Goal: Check status

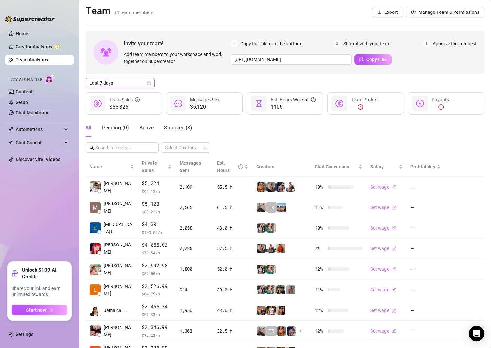
click at [151, 84] on icon "calendar" at bounding box center [149, 84] width 4 height 4
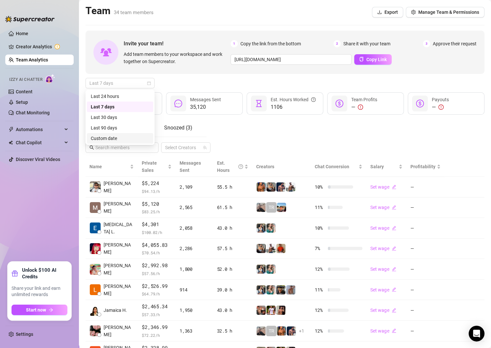
click at [94, 137] on div "Custom date" at bounding box center [120, 138] width 59 height 7
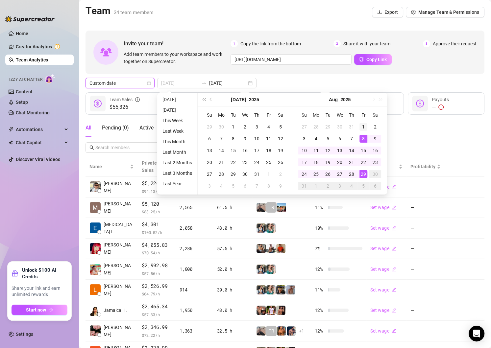
type input "[DATE]"
click at [364, 123] on div "1" at bounding box center [363, 127] width 8 height 8
type input "[DATE]"
click at [362, 168] on td "22" at bounding box center [364, 163] width 12 height 12
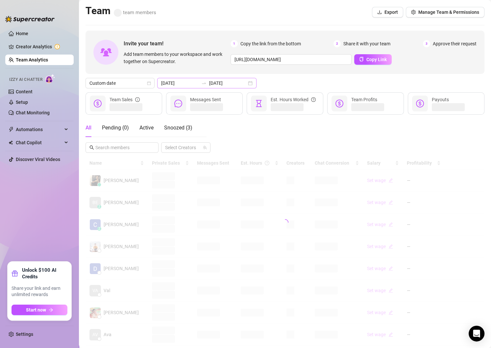
click at [235, 83] on div "[DATE] [DATE]" at bounding box center [206, 83] width 99 height 11
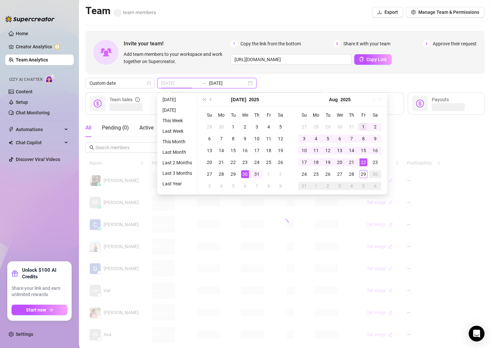
type input "[DATE]"
click at [362, 127] on div "1" at bounding box center [363, 127] width 8 height 8
type input "[DATE]"
click at [362, 174] on div "29" at bounding box center [363, 174] width 8 height 8
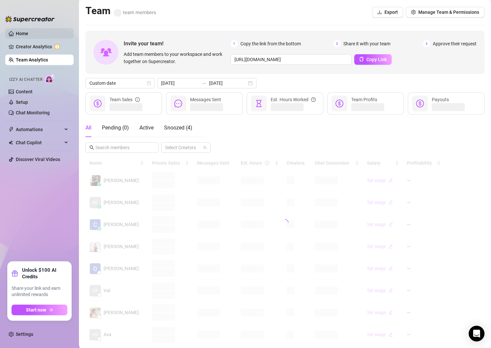
click at [28, 31] on link "Home" at bounding box center [22, 33] width 12 height 5
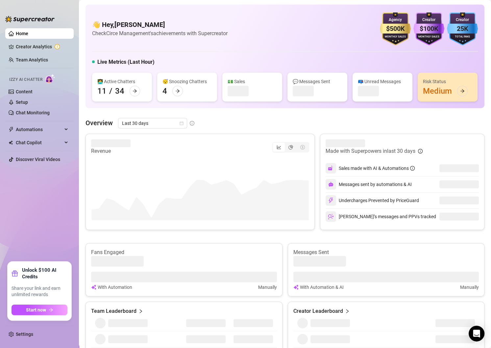
click at [184, 110] on div "👋 Hey, [PERSON_NAME] Check Circe Management's achievements with Supercreator $5…" at bounding box center [285, 291] width 399 height 573
click at [181, 125] on span "Last 30 days" at bounding box center [152, 123] width 61 height 10
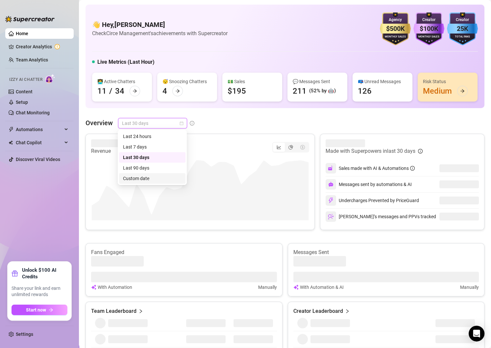
click at [134, 177] on div "Custom date" at bounding box center [152, 178] width 59 height 7
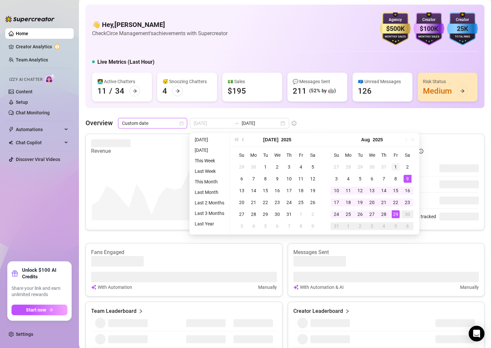
type input "[DATE]"
click at [397, 164] on div "1" at bounding box center [396, 167] width 8 height 8
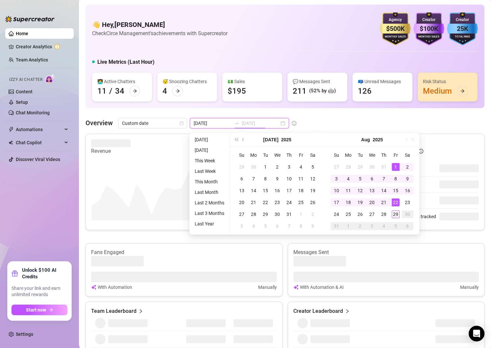
type input "[DATE]"
click at [396, 215] on div "29" at bounding box center [396, 214] width 8 height 8
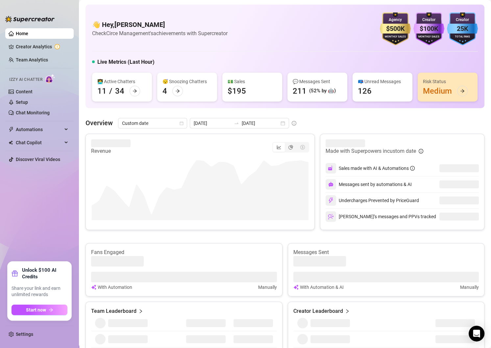
click at [307, 121] on div "Overview Custom date [DATE] [DATE]" at bounding box center [285, 123] width 399 height 11
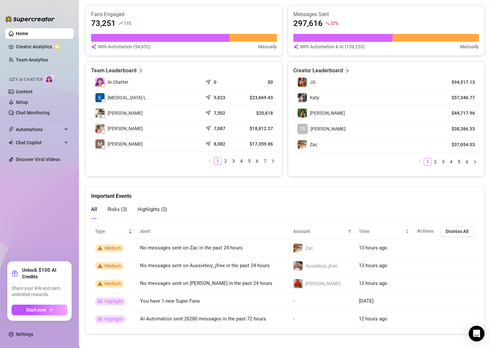
scroll to position [243, 0]
